Goal: Information Seeking & Learning: Learn about a topic

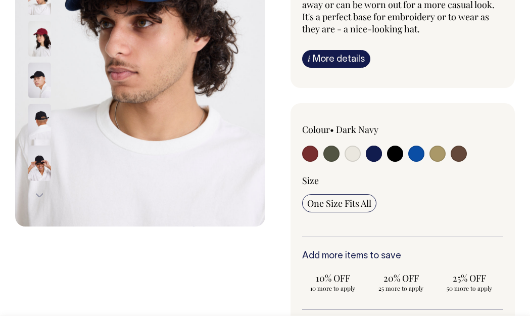
scroll to position [202, 0]
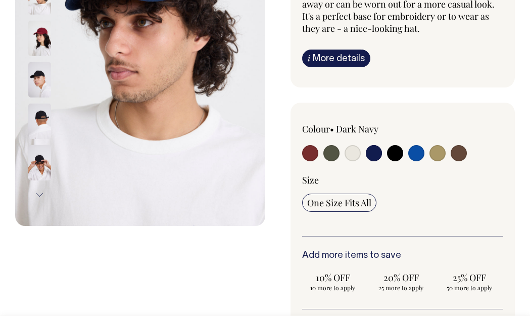
click at [354, 153] on input "radio" at bounding box center [353, 153] width 16 height 16
radio input "true"
select select "Natural"
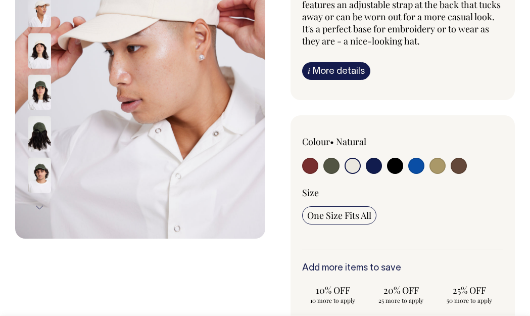
scroll to position [190, 0]
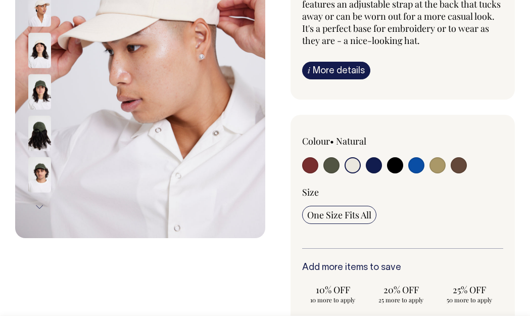
click at [333, 163] on input "radio" at bounding box center [331, 165] width 16 height 16
radio input "true"
select select "Olive"
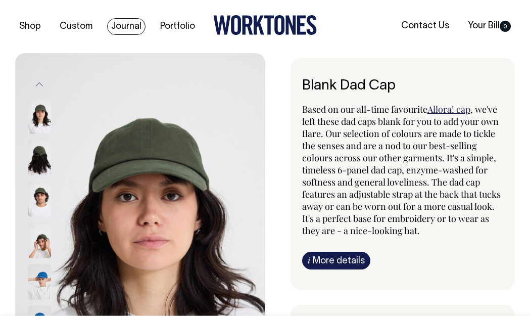
click at [130, 25] on link "Journal" at bounding box center [126, 26] width 38 height 17
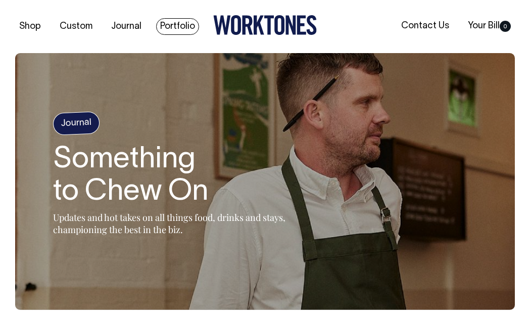
click at [176, 26] on link "Portfolio" at bounding box center [177, 26] width 43 height 17
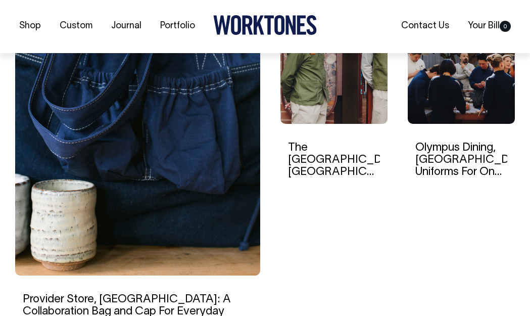
scroll to position [370, 0]
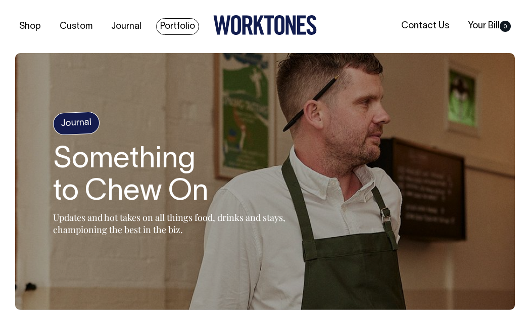
click at [170, 30] on link "Portfolio" at bounding box center [177, 26] width 43 height 17
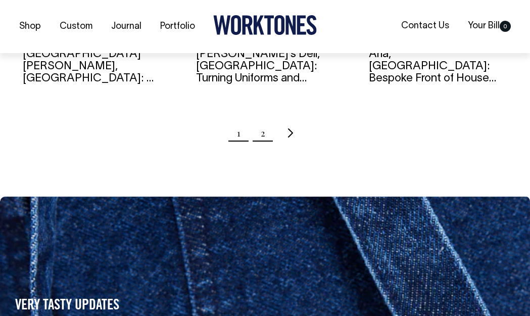
scroll to position [1183, 0]
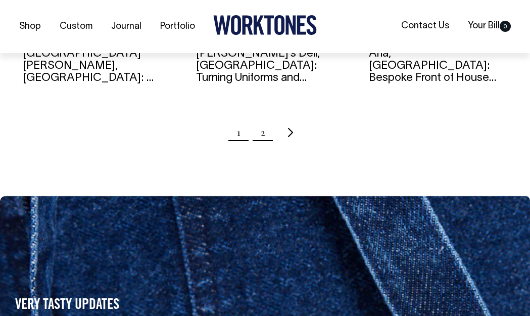
click at [262, 121] on link "2" at bounding box center [263, 132] width 5 height 25
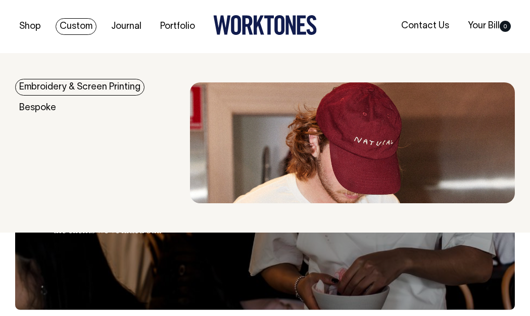
click at [73, 86] on link "Embroidery & Screen Printing" at bounding box center [79, 87] width 129 height 17
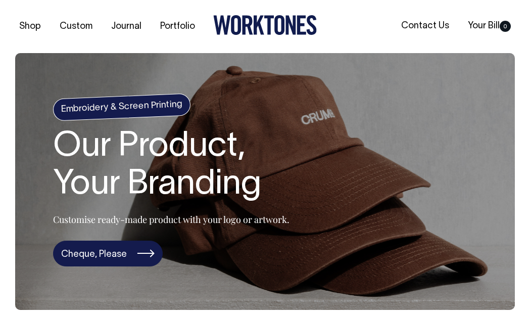
click at [104, 253] on link "Cheque, Please" at bounding box center [108, 254] width 110 height 26
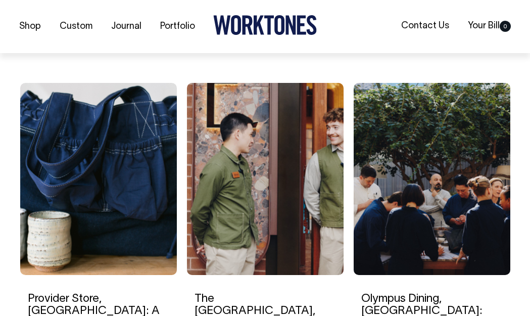
scroll to position [3218, 0]
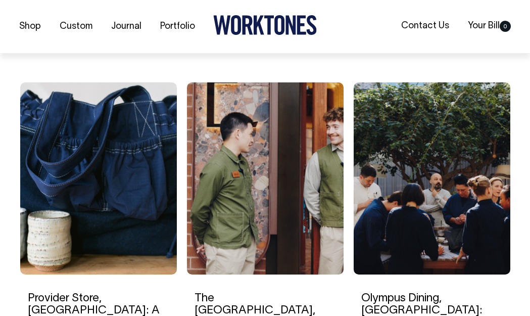
click at [95, 200] on img at bounding box center [98, 178] width 157 height 192
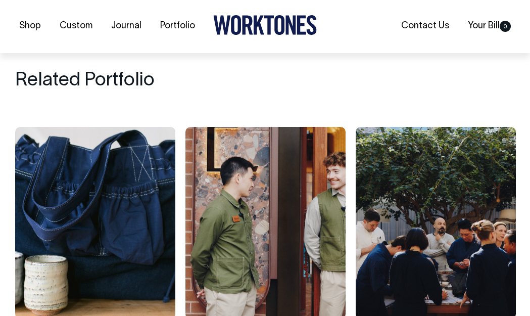
scroll to position [3063, 0]
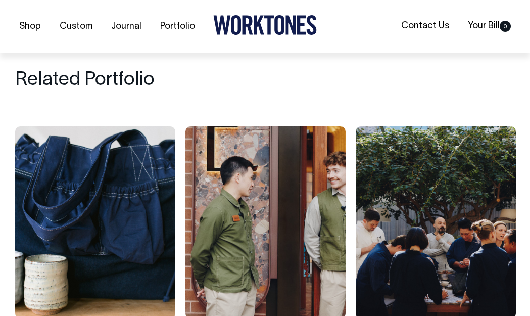
click at [383, 194] on img at bounding box center [436, 222] width 160 height 192
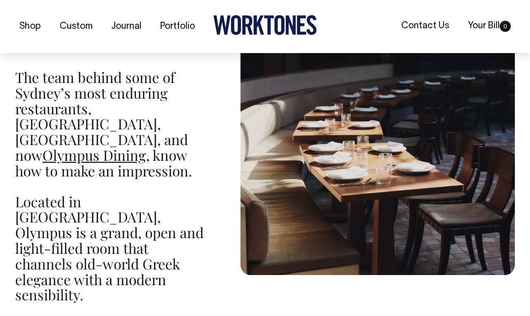
scroll to position [602, 0]
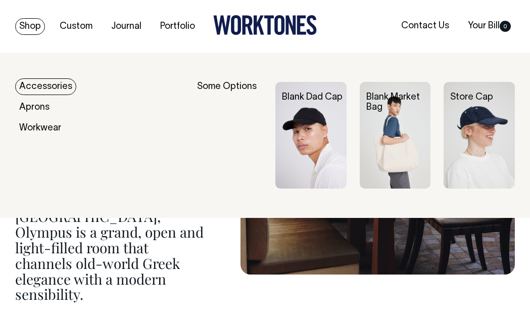
click at [46, 88] on link "Accessories" at bounding box center [45, 86] width 61 height 17
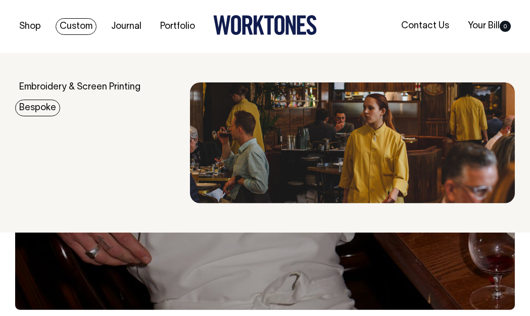
click at [39, 106] on link "Bespoke" at bounding box center [37, 108] width 45 height 17
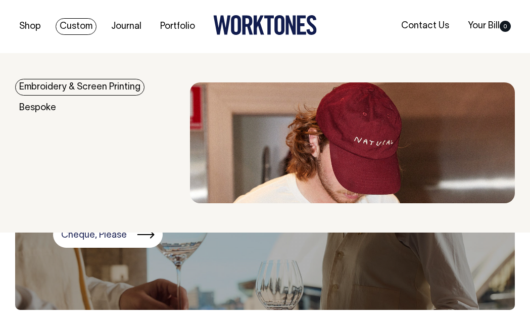
click at [75, 87] on link "Embroidery & Screen Printing" at bounding box center [79, 87] width 129 height 17
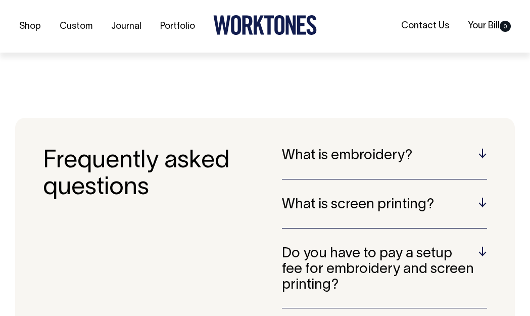
scroll to position [1897, 0]
click at [484, 148] on h5 "What is embroidery?" at bounding box center [384, 156] width 205 height 16
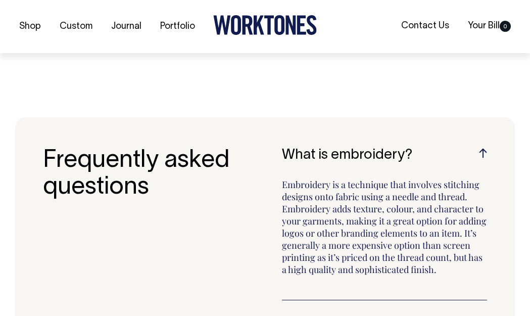
click at [484, 148] on h5 "What is embroidery?" at bounding box center [384, 156] width 205 height 16
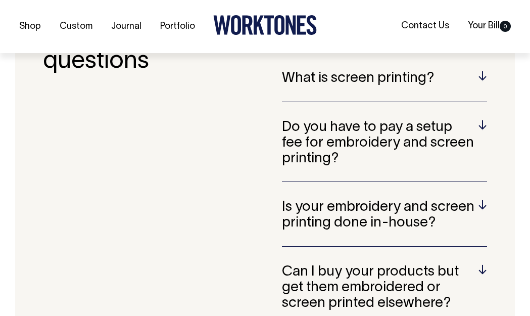
scroll to position [2023, 0]
click at [484, 119] on h5 "Do you have to pay a setup fee for embroidery and screen printing?" at bounding box center [384, 142] width 205 height 46
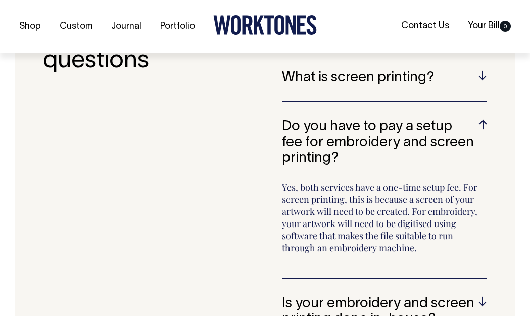
click at [483, 119] on h5 "Do you have to pay a setup fee for embroidery and screen printing?" at bounding box center [384, 142] width 205 height 46
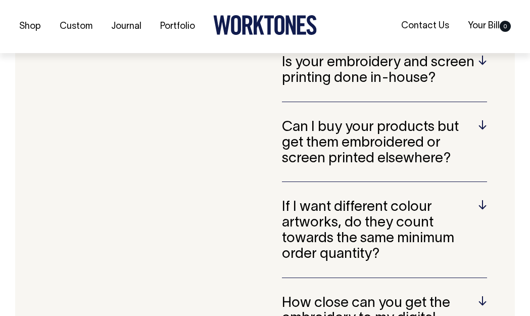
scroll to position [2167, 0]
click at [483, 119] on h5 "Can I buy your products but get them embroidered or screen printed elsewhere?" at bounding box center [384, 142] width 205 height 46
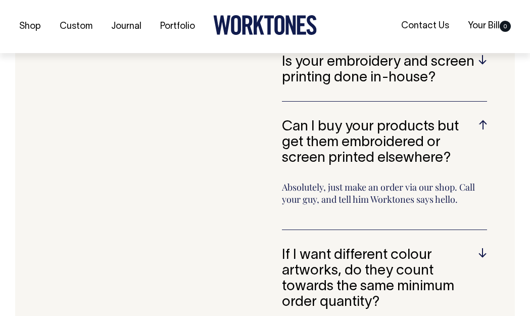
click at [482, 119] on h5 "Can I buy your products but get them embroidered or screen printed elsewhere?" at bounding box center [384, 142] width 205 height 46
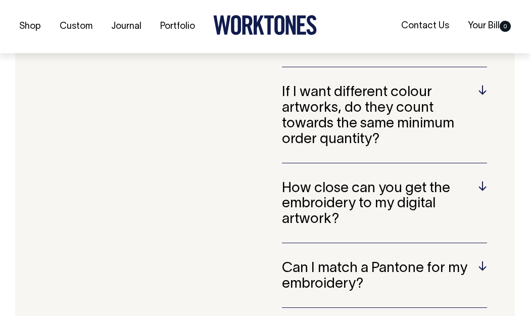
scroll to position [2282, 0]
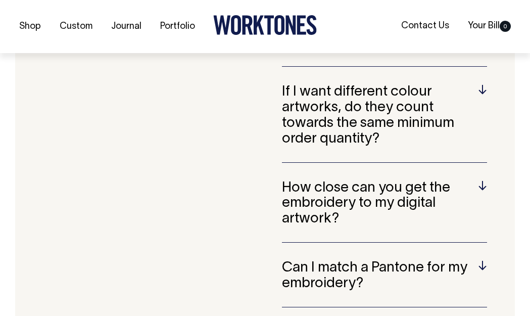
click at [483, 84] on h5 "If I want different colour artworks, do they count towards the same minimum ord…" at bounding box center [384, 115] width 205 height 62
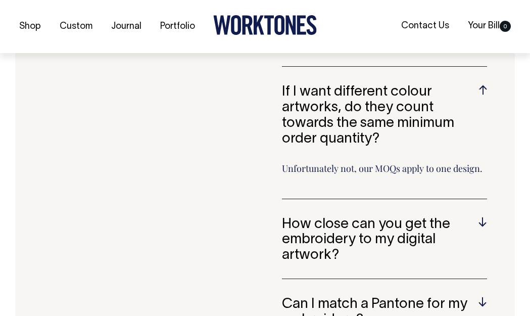
click at [483, 84] on h5 "If I want different colour artworks, do they count towards the same minimum ord…" at bounding box center [384, 115] width 205 height 62
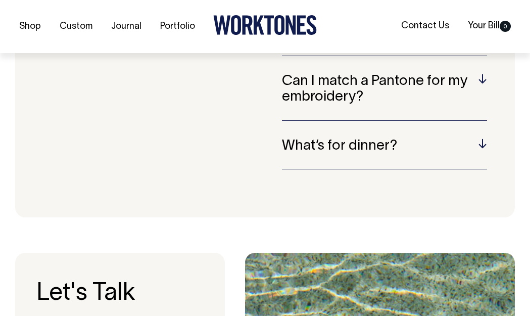
scroll to position [2469, 0]
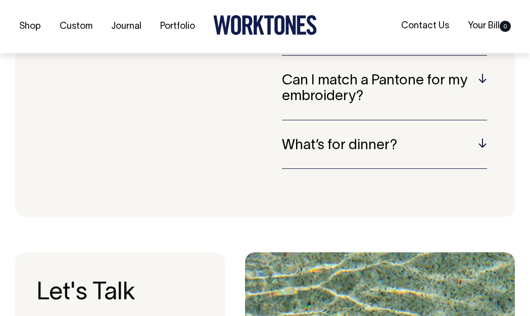
click at [483, 73] on h5 "Can I match a Pantone for my embroidery?" at bounding box center [384, 88] width 205 height 31
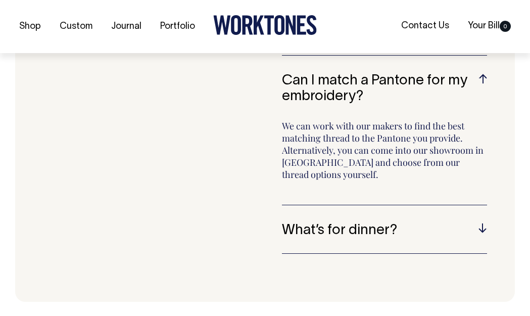
click at [483, 73] on h5 "Can I match a Pantone for my embroidery?" at bounding box center [384, 88] width 205 height 31
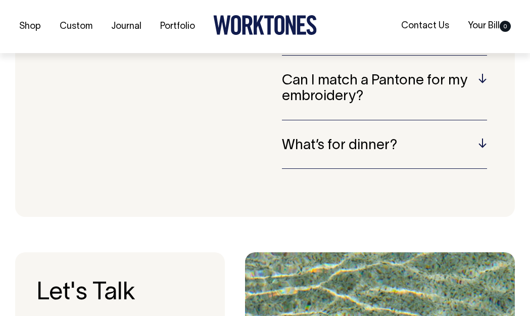
click at [483, 138] on h5 "What’s for dinner?" at bounding box center [384, 146] width 205 height 16
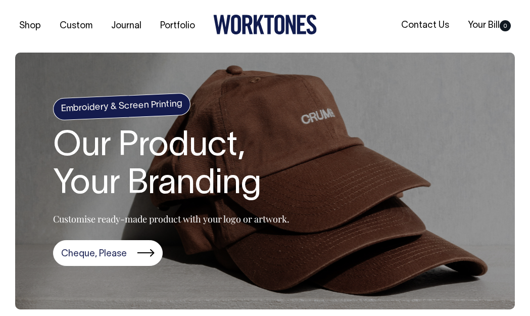
scroll to position [0, 0]
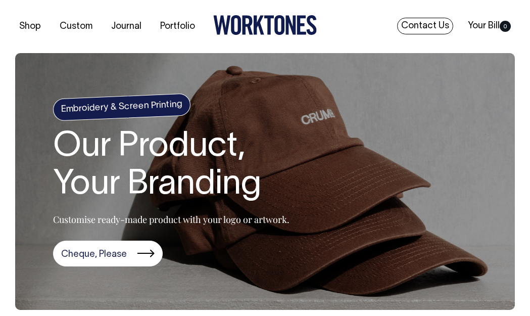
click at [431, 24] on link "Contact Us" at bounding box center [425, 26] width 56 height 17
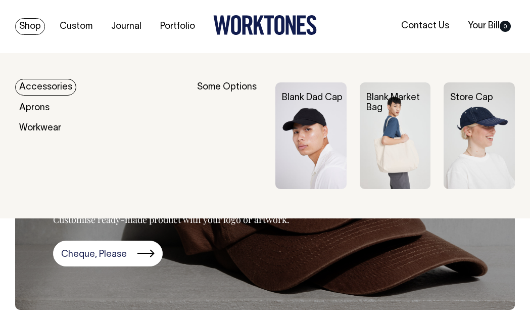
click at [42, 91] on link "Accessories" at bounding box center [45, 87] width 61 height 17
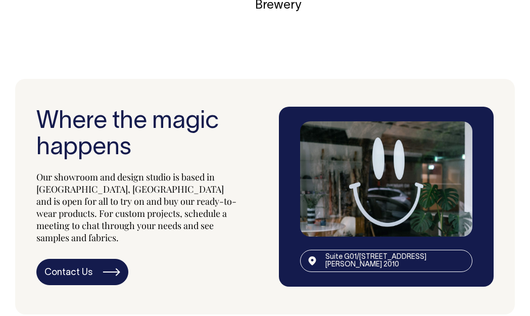
scroll to position [1662, 0]
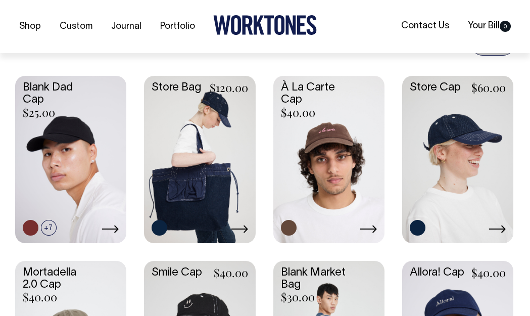
scroll to position [496, 0]
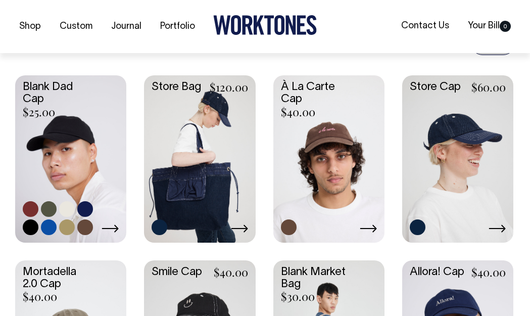
click at [67, 209] on link at bounding box center [67, 209] width 16 height 16
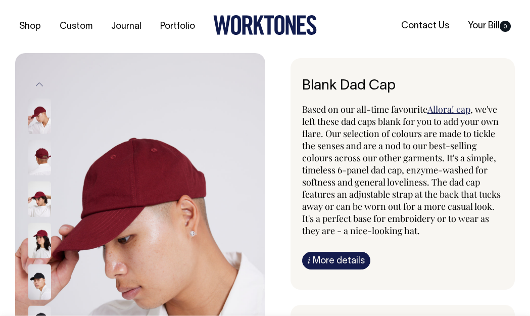
radio input "true"
select select "Natural"
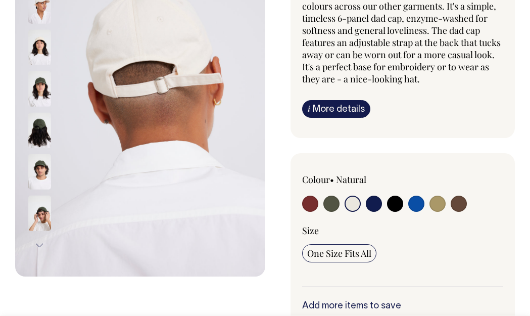
scroll to position [152, 0]
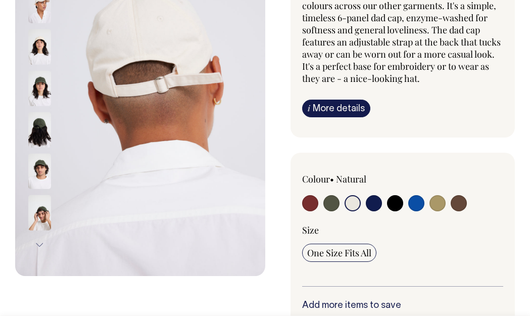
click at [375, 205] on input "radio" at bounding box center [374, 203] width 16 height 16
radio input "true"
select select "Dark Navy"
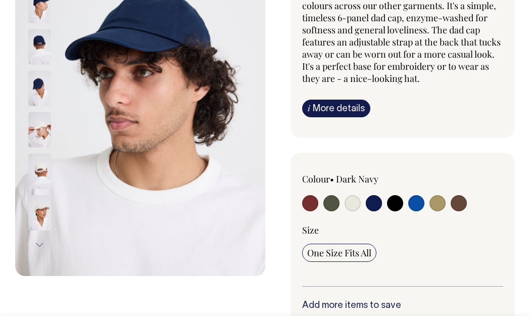
click at [330, 206] on input "radio" at bounding box center [331, 203] width 16 height 16
radio input "true"
select select "Olive"
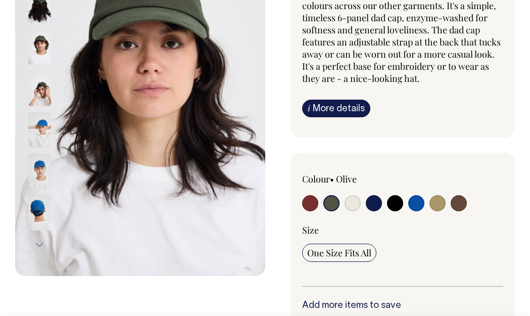
click at [398, 206] on input "radio" at bounding box center [395, 203] width 16 height 16
radio input "true"
select select "Black"
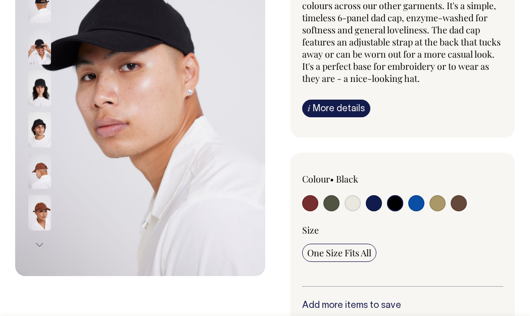
click at [434, 207] on input "radio" at bounding box center [438, 203] width 16 height 16
radio input "true"
select select "Washed Khaki"
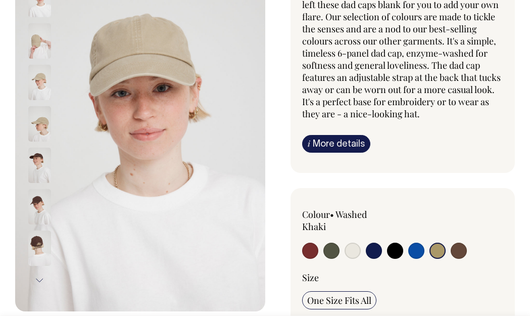
scroll to position [117, 0]
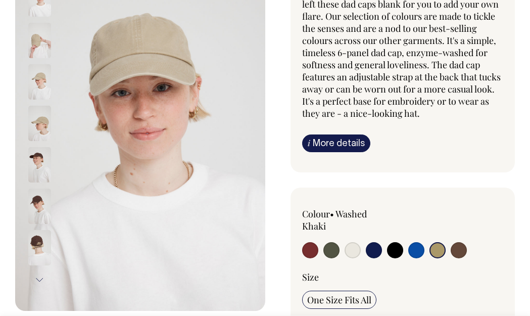
click at [333, 253] on input "radio" at bounding box center [331, 250] width 16 height 16
radio input "true"
select select "Olive"
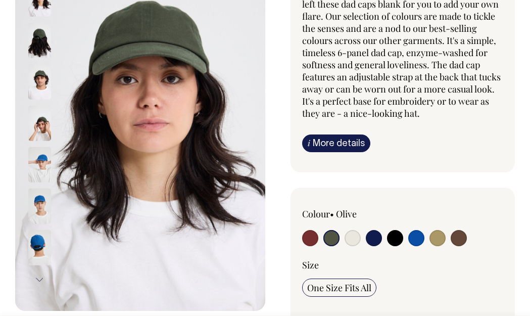
click at [373, 240] on input "radio" at bounding box center [374, 238] width 16 height 16
radio input "true"
select select "Dark Navy"
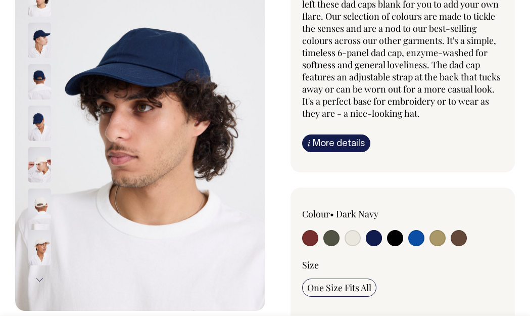
click at [400, 239] on input "radio" at bounding box center [395, 238] width 16 height 16
radio input "true"
select select "Black"
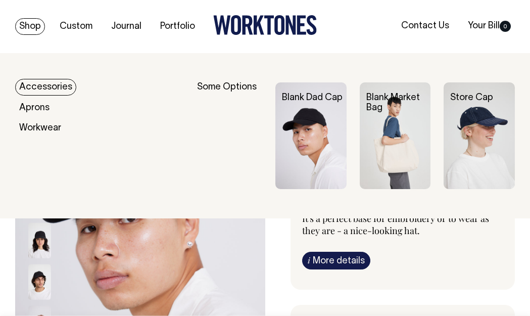
click at [41, 86] on link "Accessories" at bounding box center [45, 87] width 61 height 17
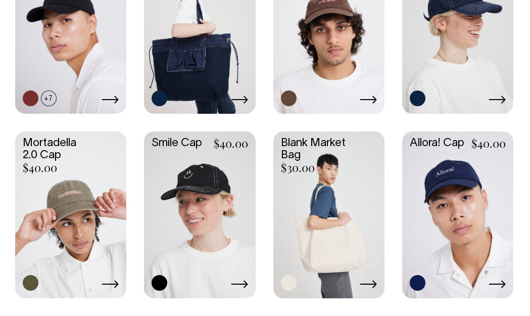
scroll to position [625, 0]
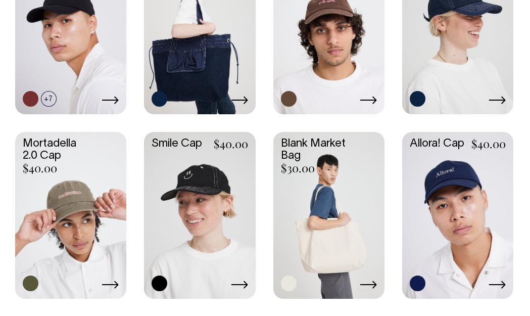
click at [344, 262] on link at bounding box center [328, 214] width 111 height 165
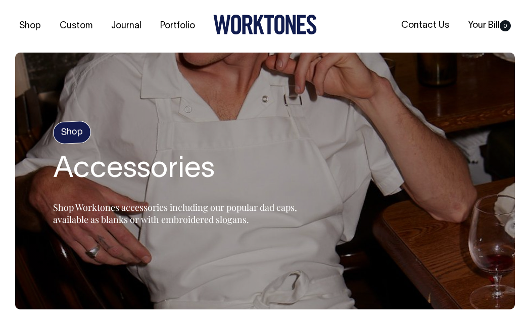
scroll to position [0, 0]
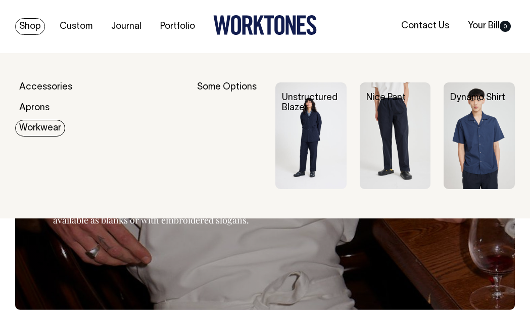
click at [41, 130] on link "Workwear" at bounding box center [40, 128] width 50 height 17
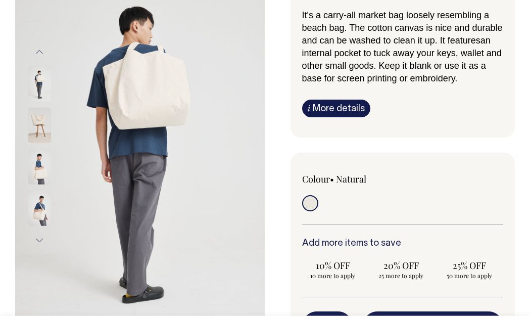
scroll to position [94, 0]
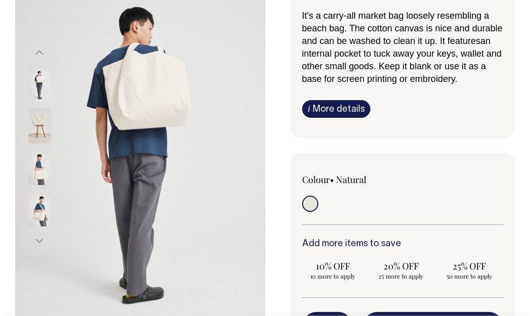
click at [40, 241] on button "Next" at bounding box center [39, 240] width 15 height 23
